Goal: Check status: Check status

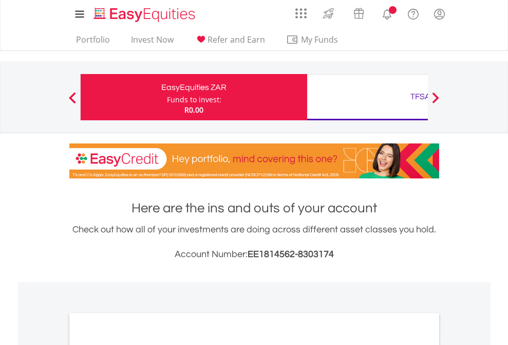
click at [167, 97] on div "Funds to invest:" at bounding box center [194, 100] width 54 height 10
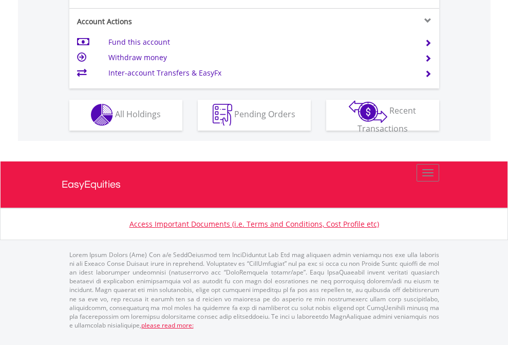
scroll to position [961, 0]
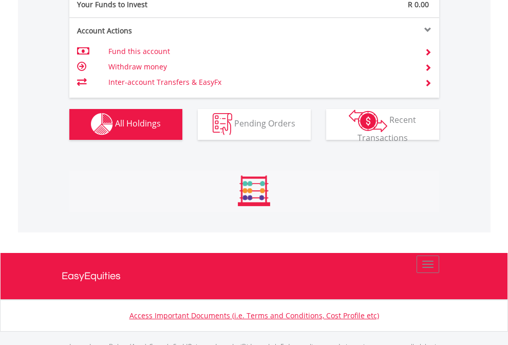
scroll to position [1018, 0]
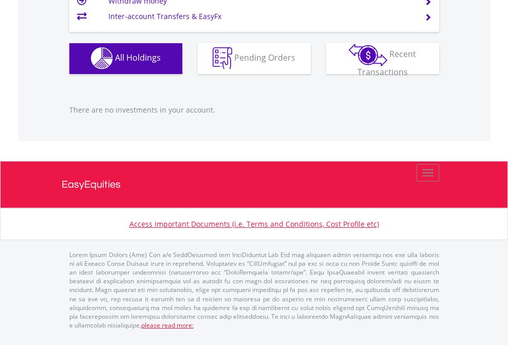
scroll to position [1018, 0]
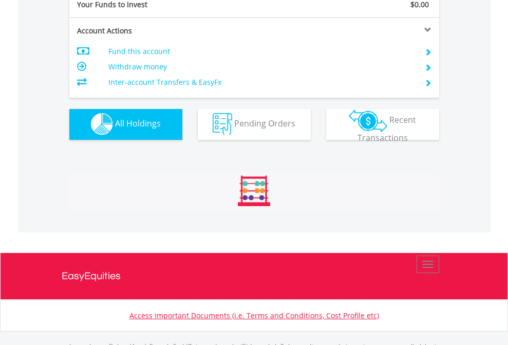
scroll to position [1018, 0]
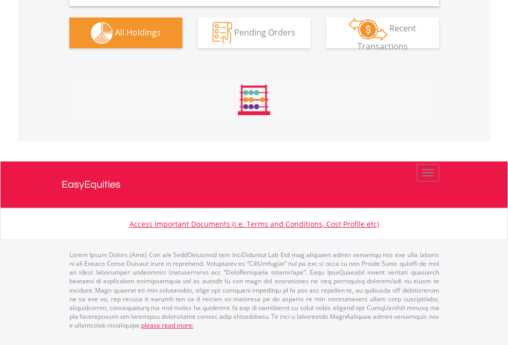
scroll to position [1023, 0]
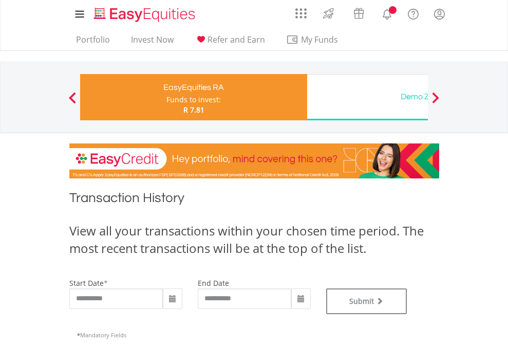
type input "**********"
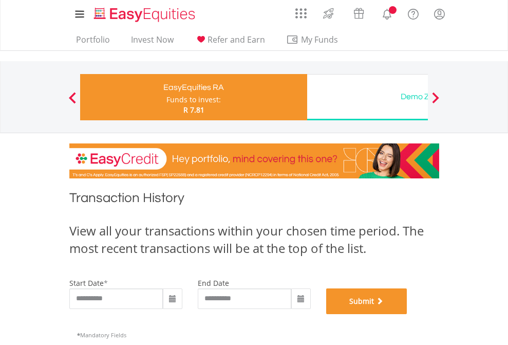
click at [408, 314] on button "Submit" at bounding box center [366, 301] width 81 height 26
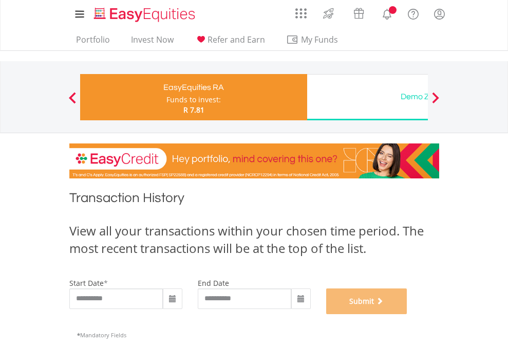
scroll to position [417, 0]
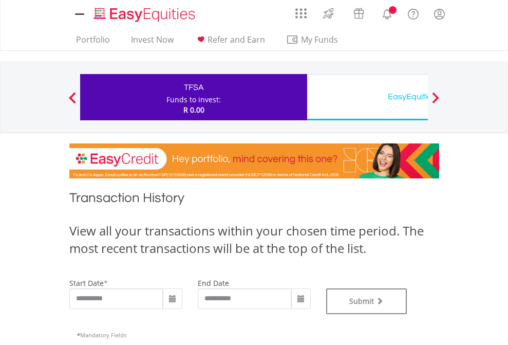
type input "**********"
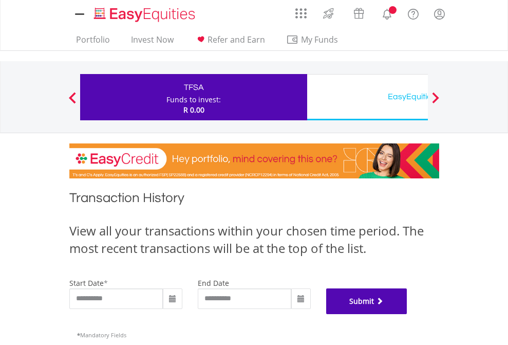
click at [408, 314] on button "Submit" at bounding box center [366, 301] width 81 height 26
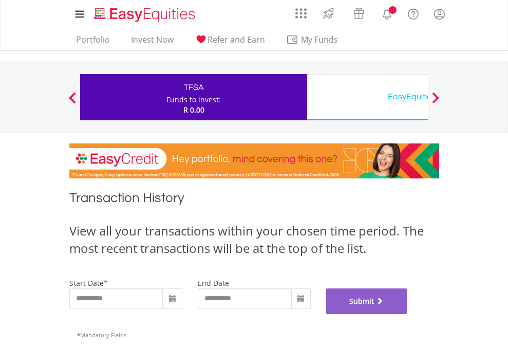
scroll to position [417, 0]
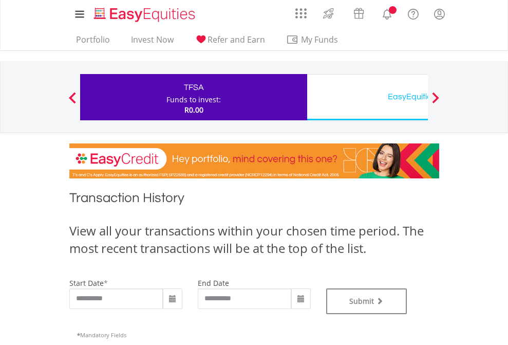
click at [367, 97] on div "EasyEquities USD" at bounding box center [420, 96] width 214 height 14
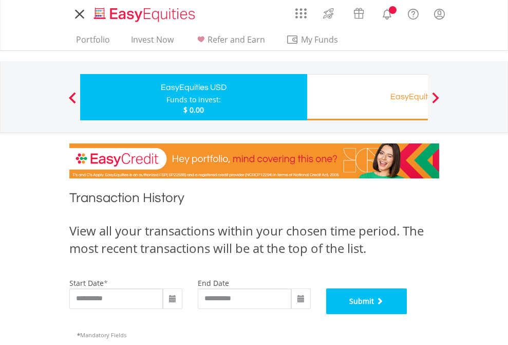
click at [408, 314] on button "Submit" at bounding box center [366, 301] width 81 height 26
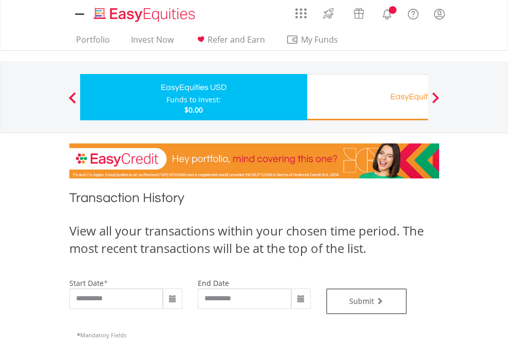
click at [367, 97] on div "EasyEquities RA" at bounding box center [420, 96] width 214 height 14
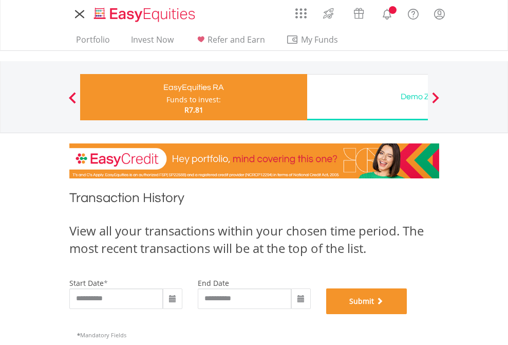
click at [408, 314] on button "Submit" at bounding box center [366, 301] width 81 height 26
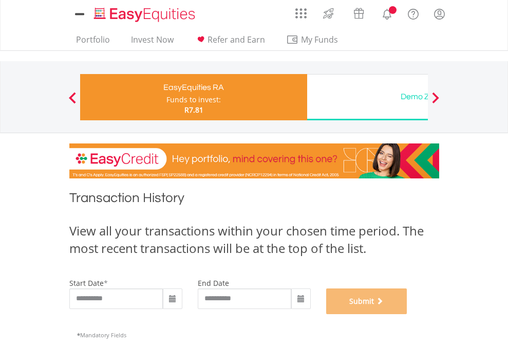
scroll to position [417, 0]
